Goal: Task Accomplishment & Management: Manage account settings

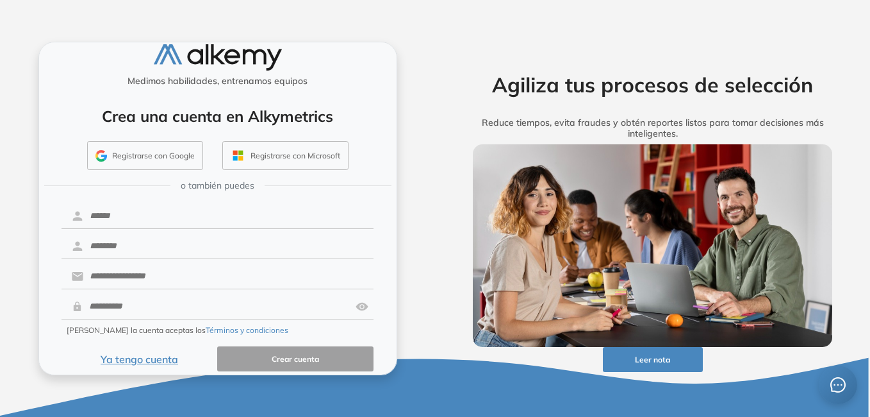
scroll to position [26, 0]
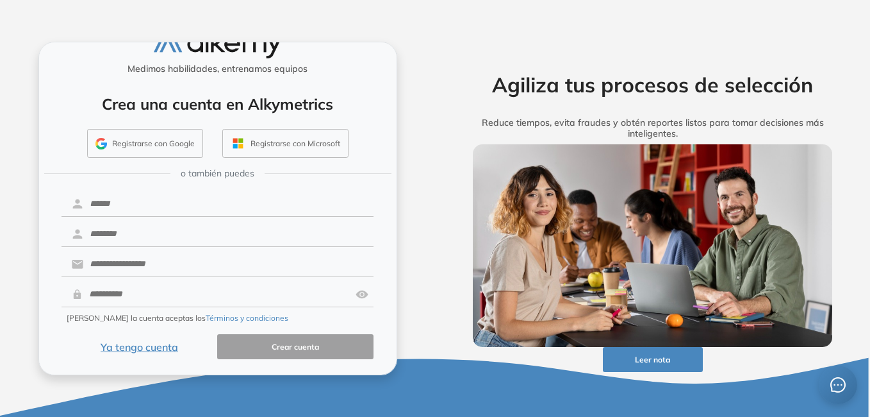
click at [157, 343] on button "Ya tengo cuenta" at bounding box center [140, 346] width 156 height 25
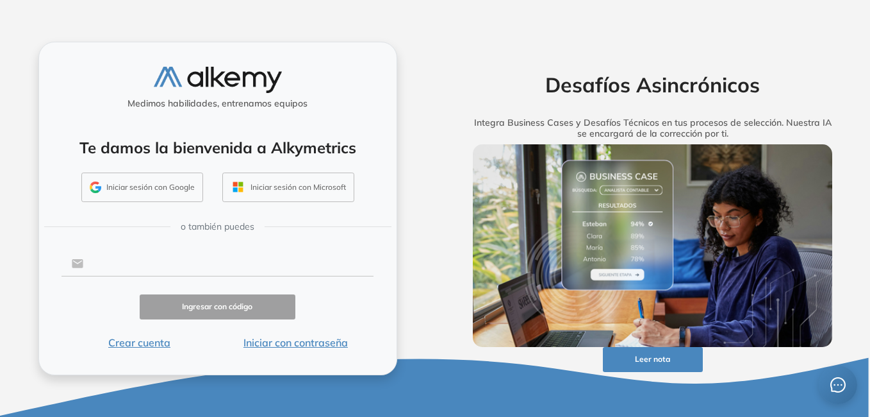
click at [171, 261] on input "text" at bounding box center [228, 263] width 290 height 24
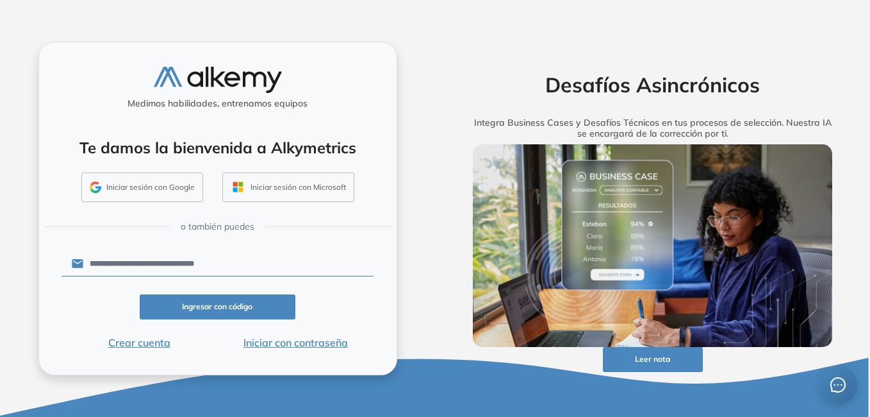
click at [291, 340] on button "Iniciar con contraseña" at bounding box center [295, 342] width 156 height 15
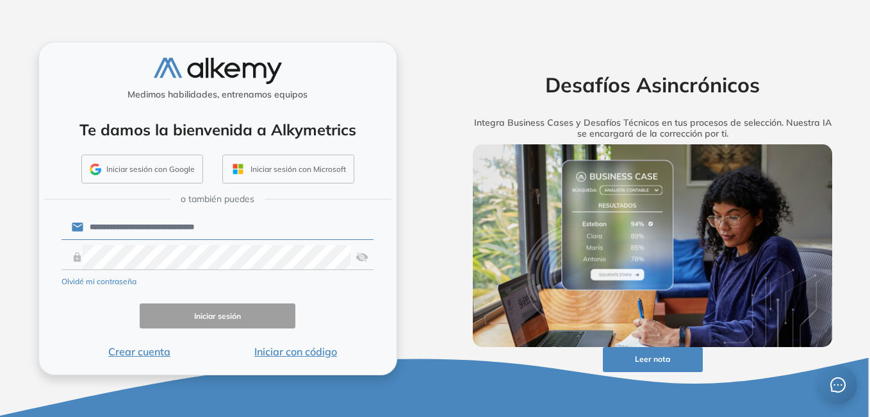
type input "**********"
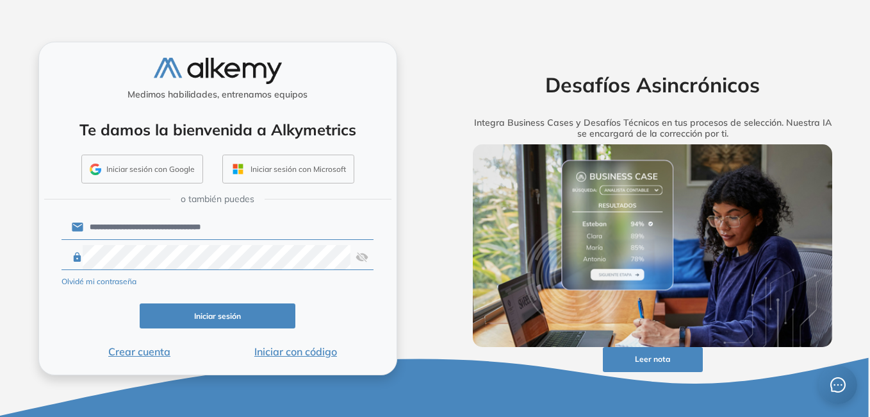
click at [270, 321] on button "Iniciar sesión" at bounding box center [218, 315] width 156 height 25
